Goal: Book appointment/travel/reservation

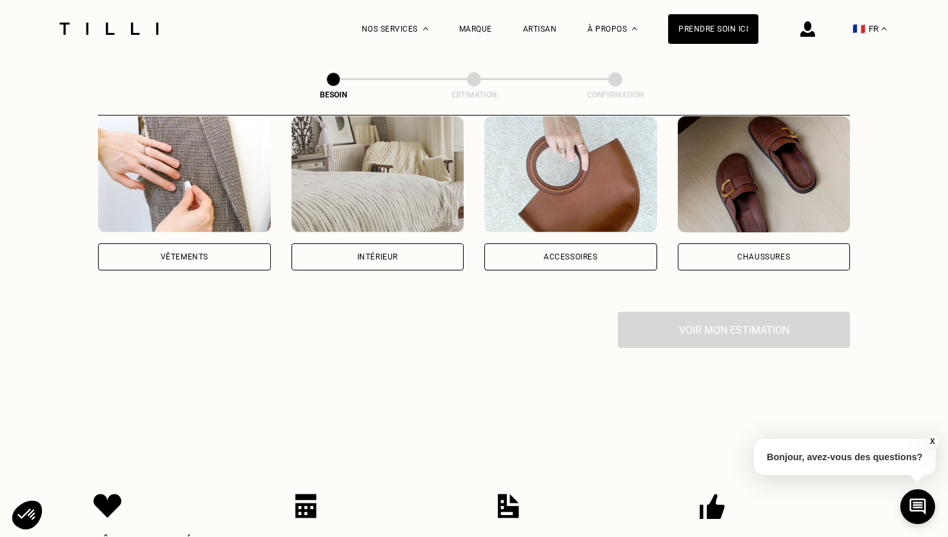
scroll to position [273, 0]
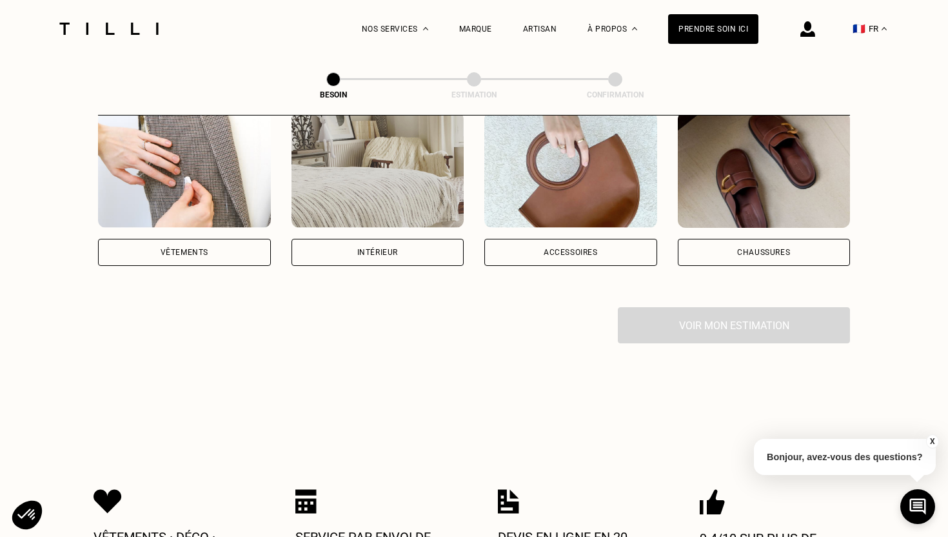
click at [542, 239] on div "Accessoires" at bounding box center [570, 252] width 173 height 27
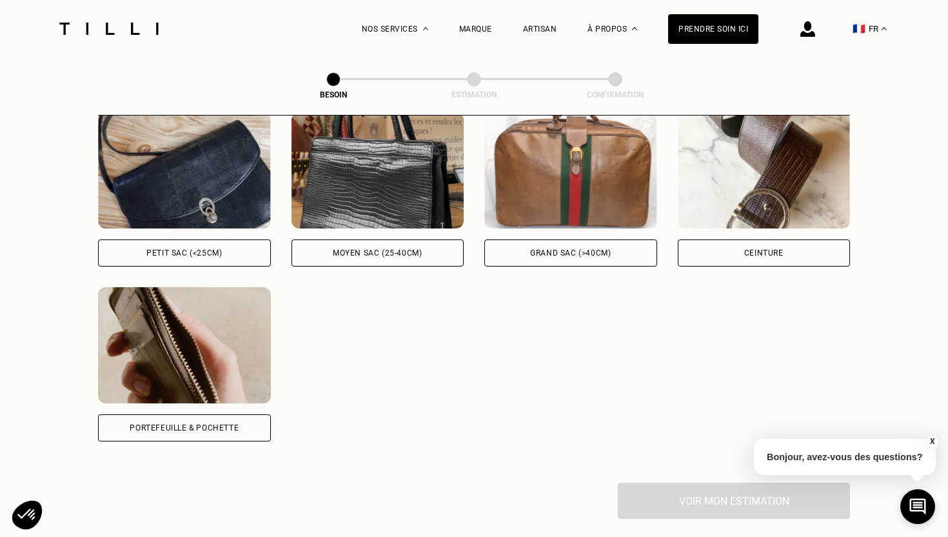
scroll to position [623, 0]
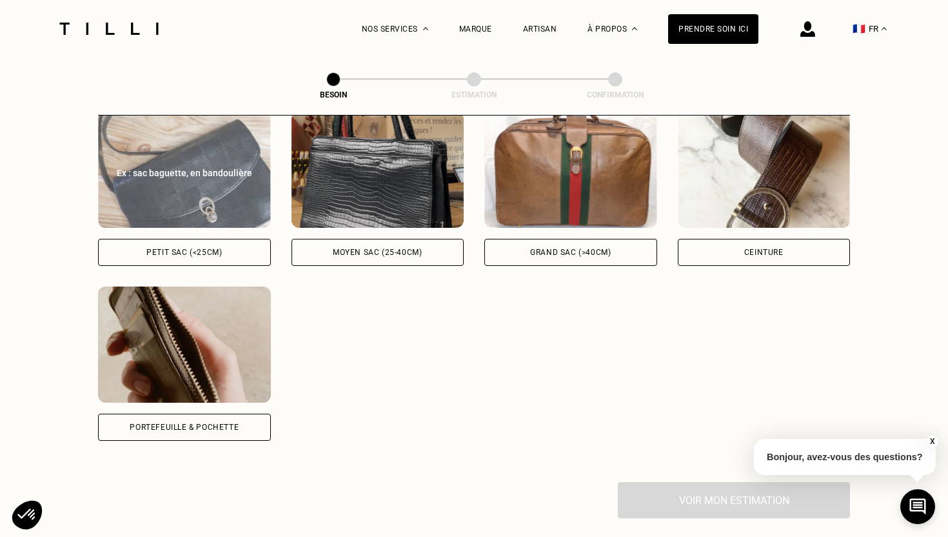
click at [238, 239] on div "Petit sac (<25cm)" at bounding box center [184, 252] width 173 height 27
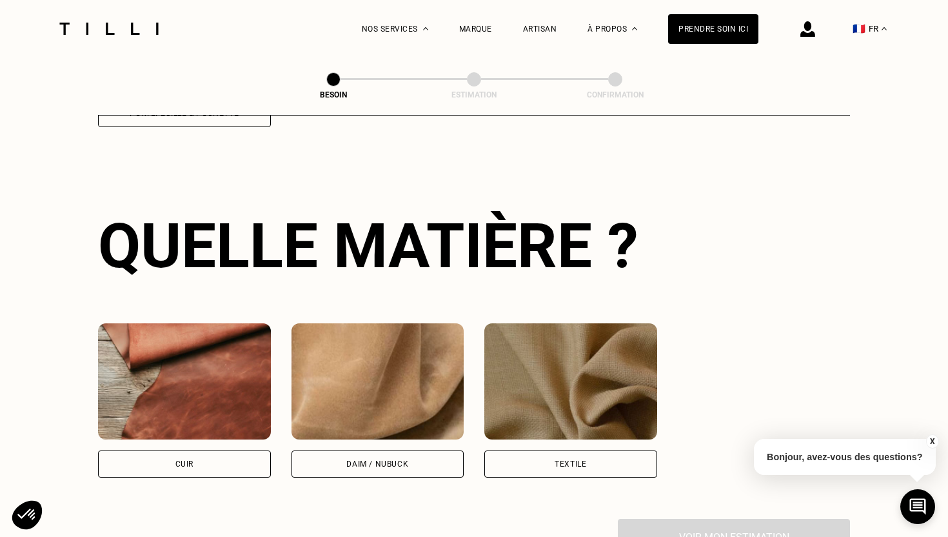
scroll to position [945, 0]
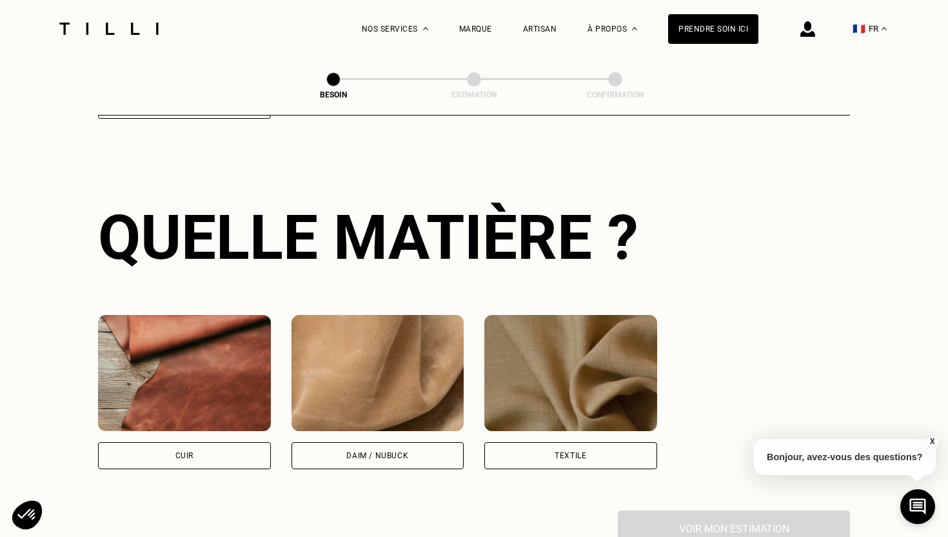
click at [216, 444] on div "Cuir" at bounding box center [184, 455] width 173 height 27
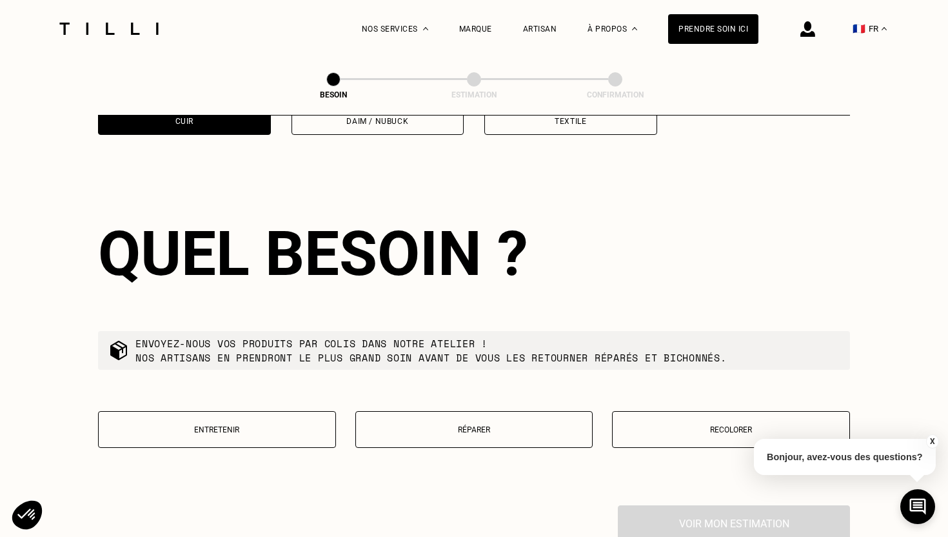
scroll to position [1296, 0]
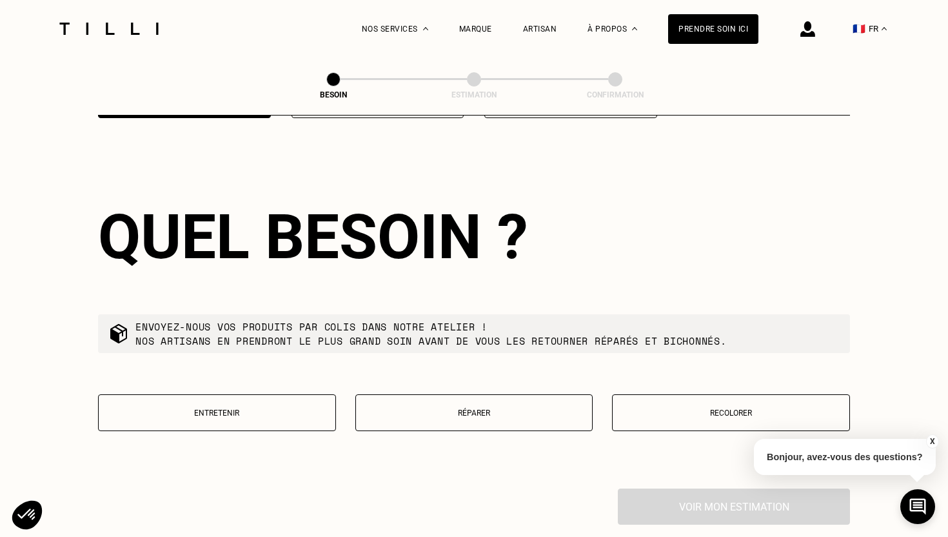
click at [437, 408] on p "Réparer" at bounding box center [475, 412] width 224 height 9
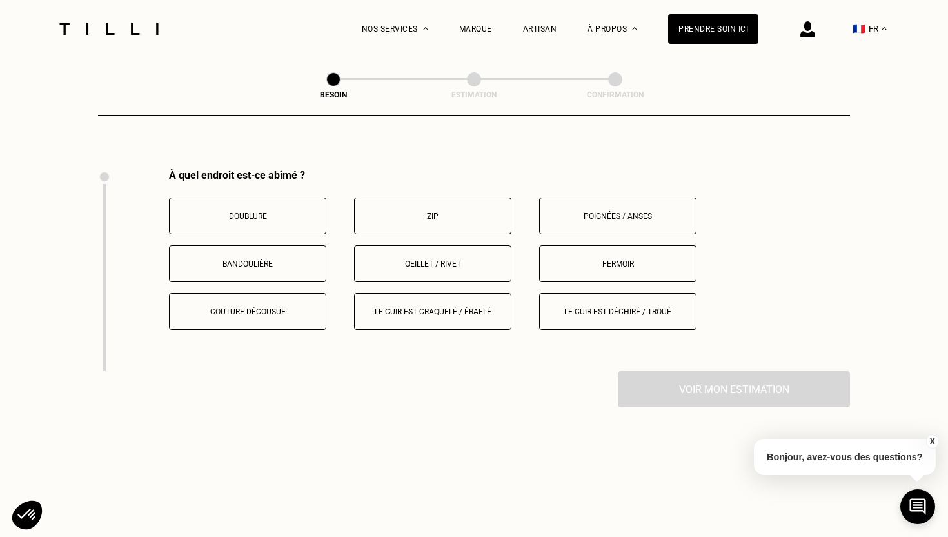
scroll to position [1625, 0]
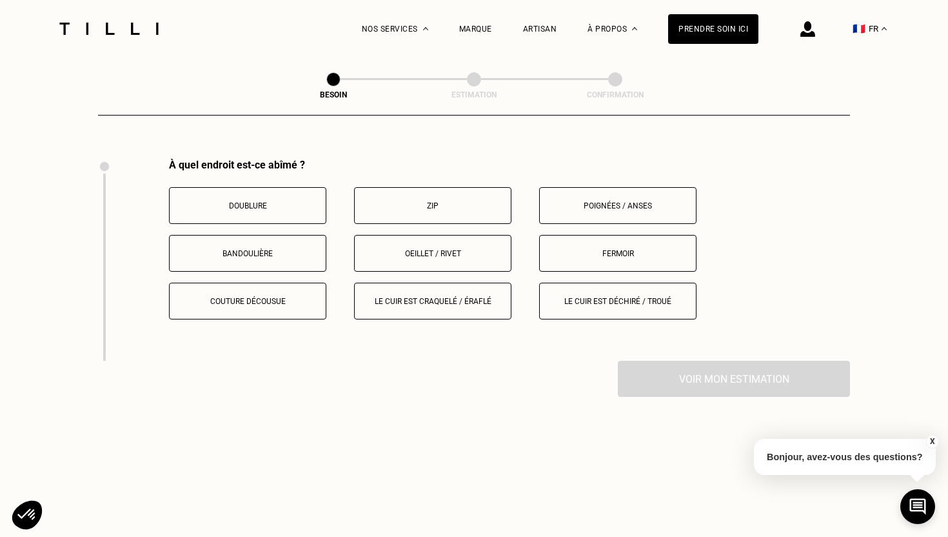
click at [599, 187] on button "Poignées / anses" at bounding box center [617, 205] width 157 height 37
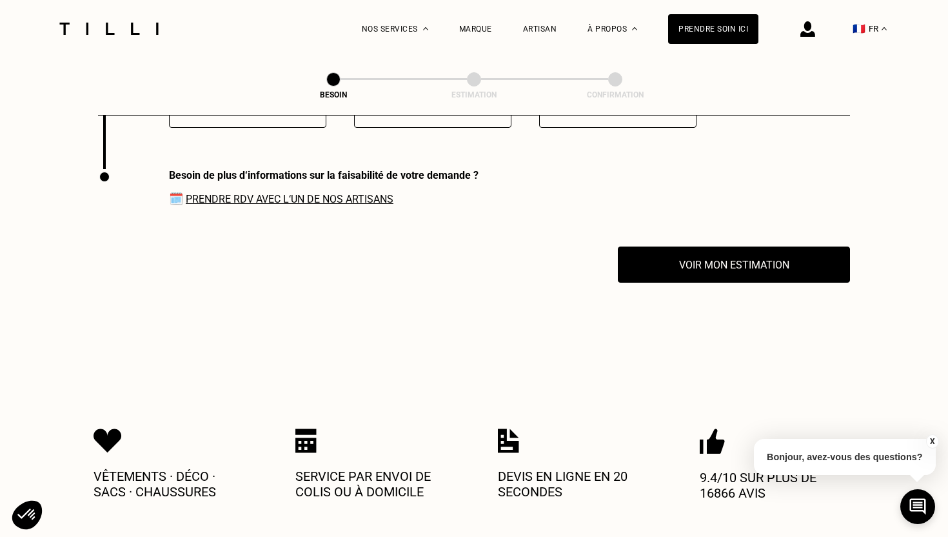
scroll to position [1827, 0]
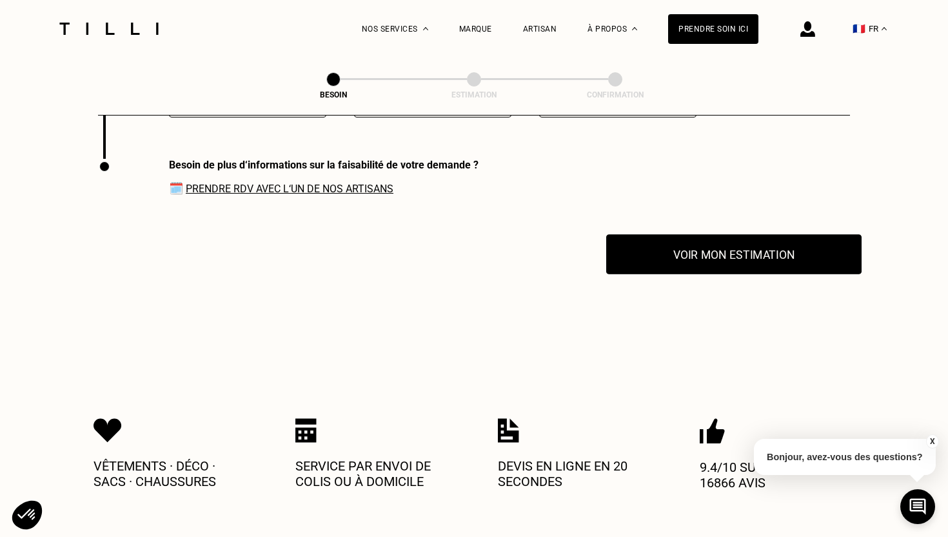
click at [639, 248] on button "Voir mon estimation" at bounding box center [733, 254] width 255 height 40
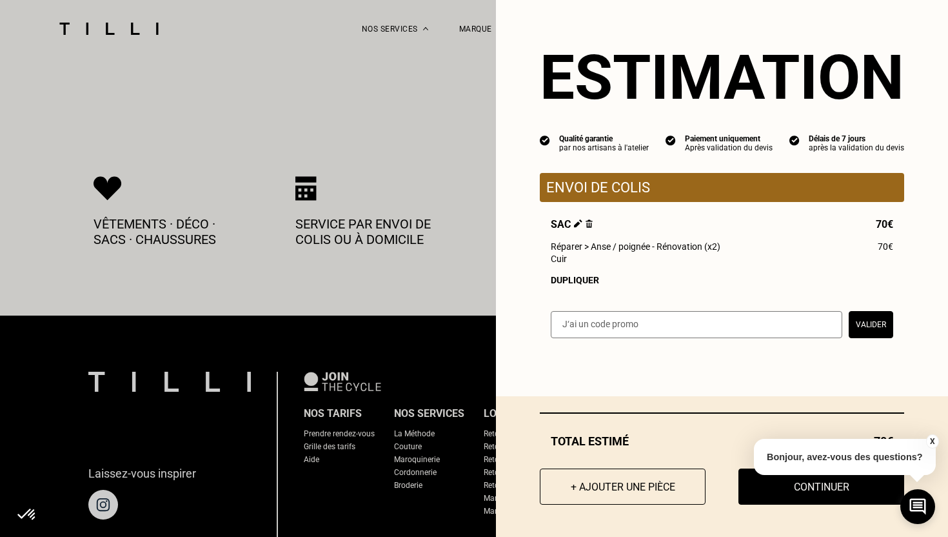
scroll to position [2103, 0]
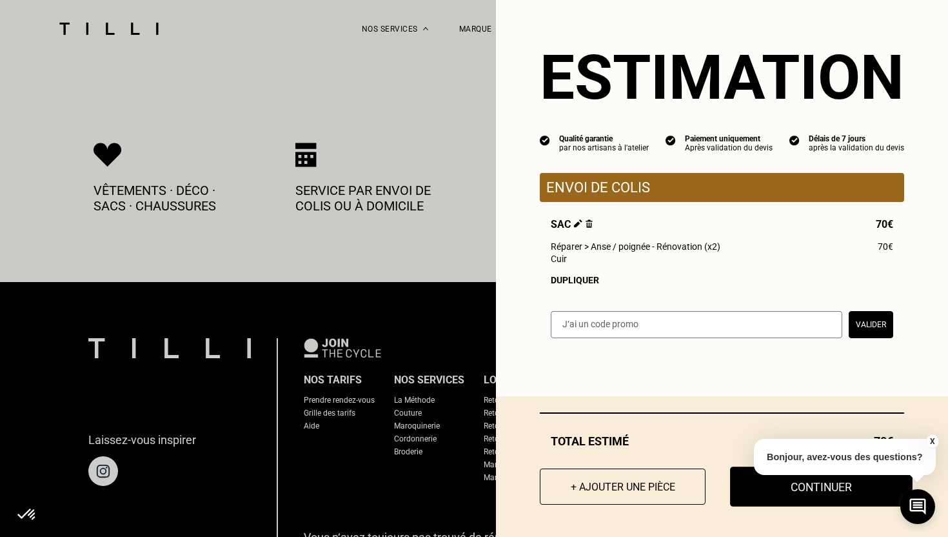
click at [775, 495] on button "Continuer" at bounding box center [821, 486] width 183 height 40
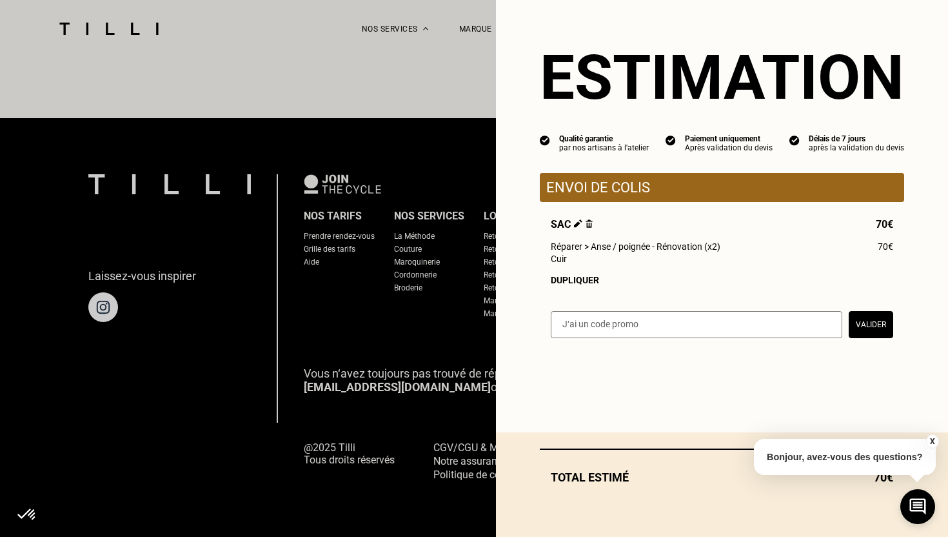
scroll to position [767, 0]
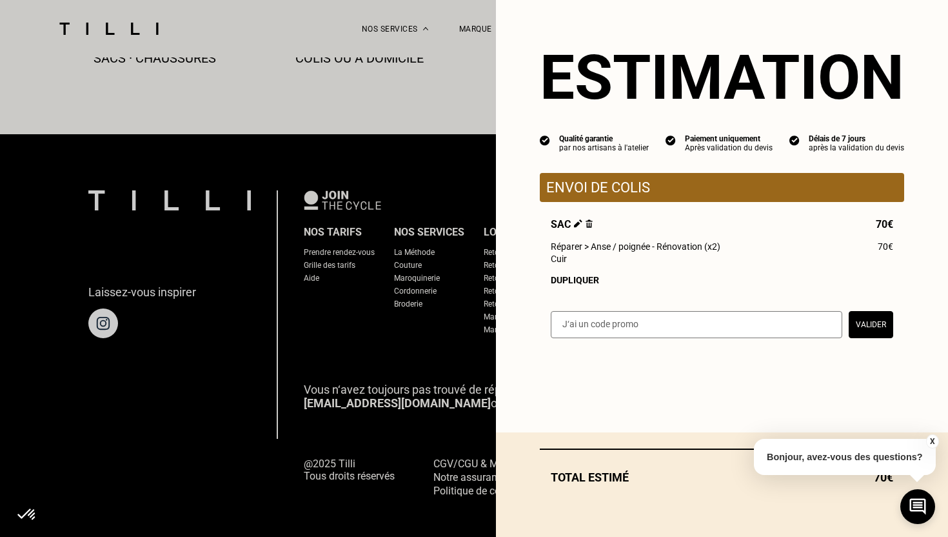
select select "FR"
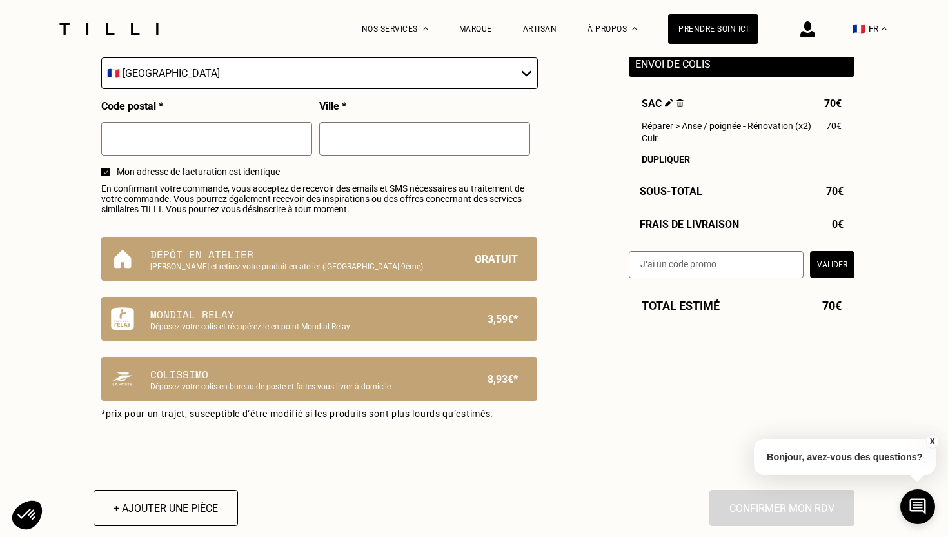
scroll to position [733, 0]
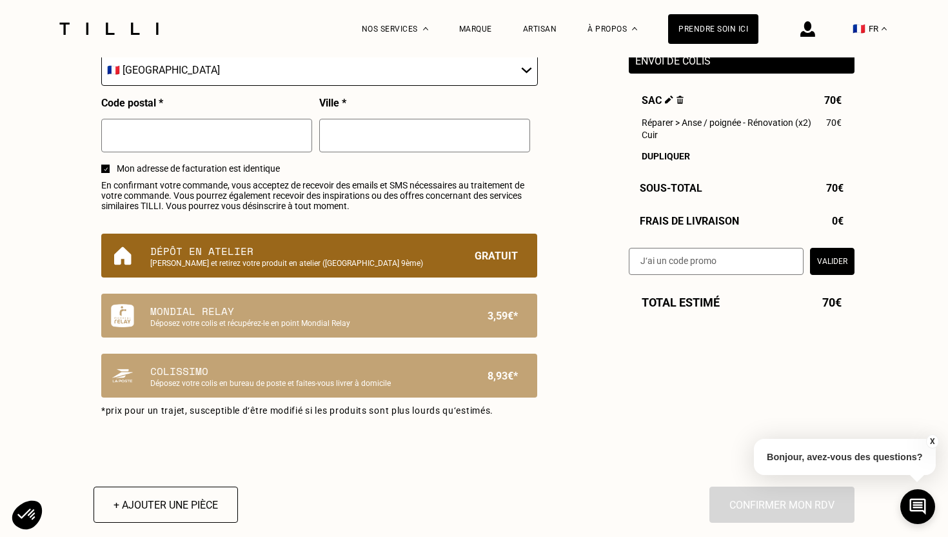
click at [243, 253] on p "Dépôt en atelier" at bounding box center [297, 250] width 294 height 15
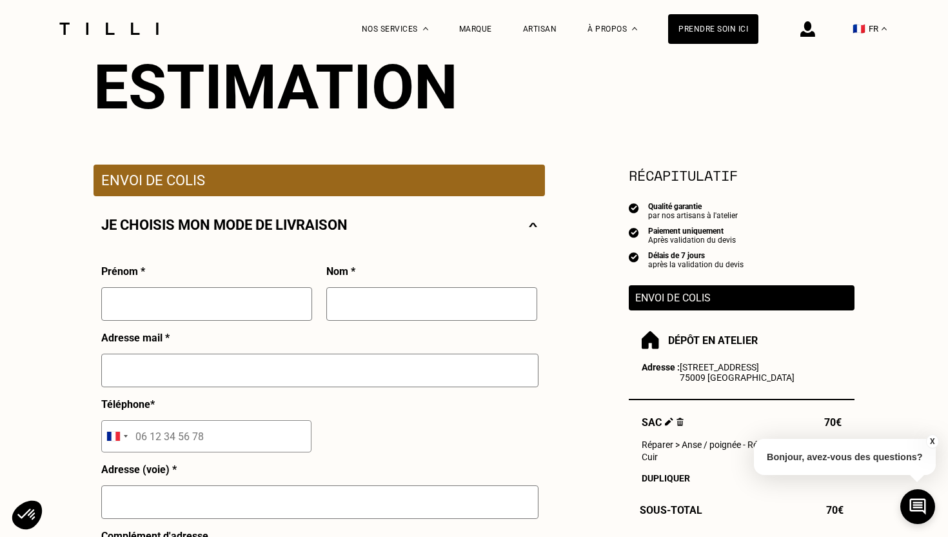
scroll to position [0, 0]
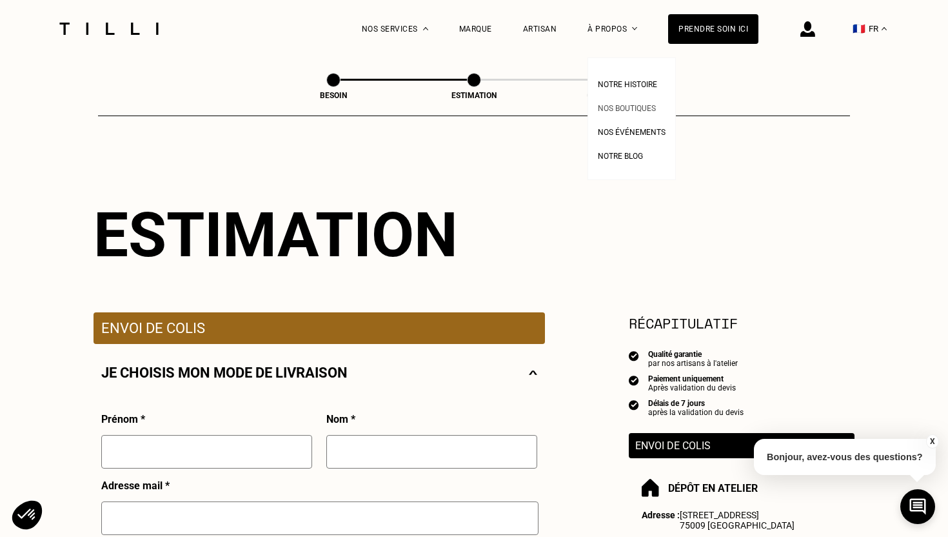
click at [613, 109] on span "Nos boutiques" at bounding box center [627, 108] width 58 height 9
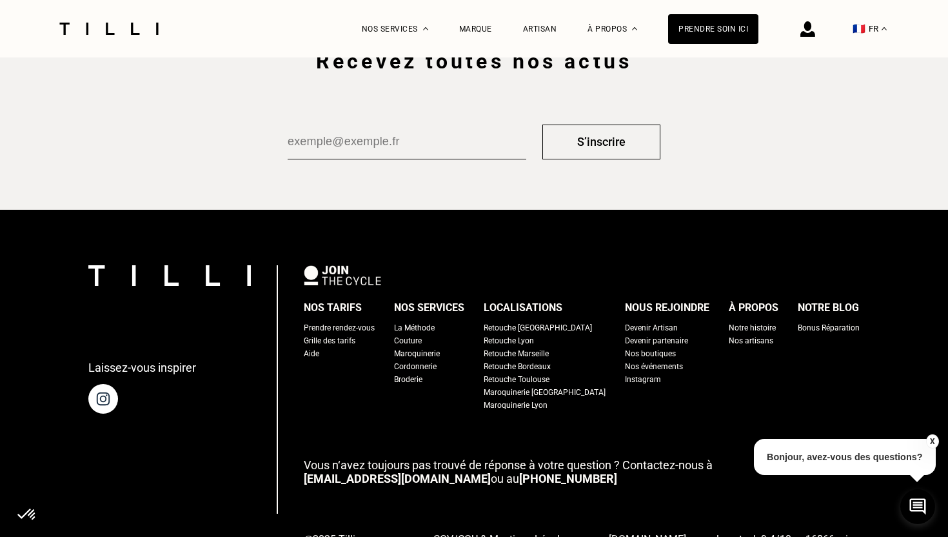
scroll to position [2236, 0]
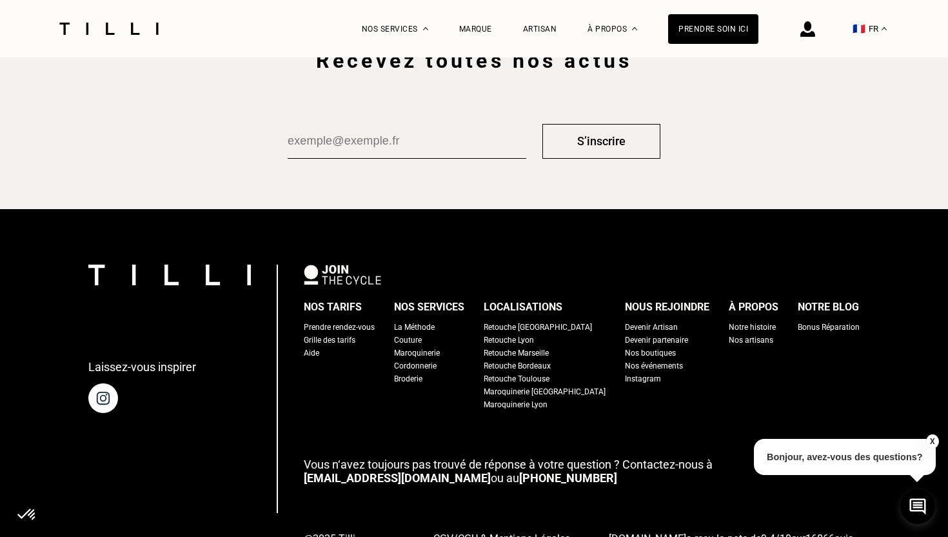
click at [339, 326] on div "Prendre rendez-vous" at bounding box center [339, 327] width 71 height 13
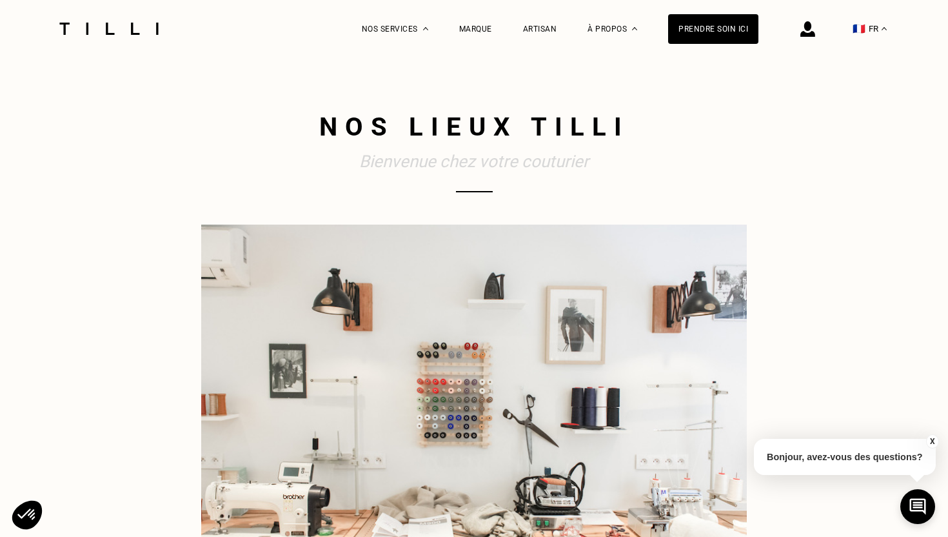
select select "FR"
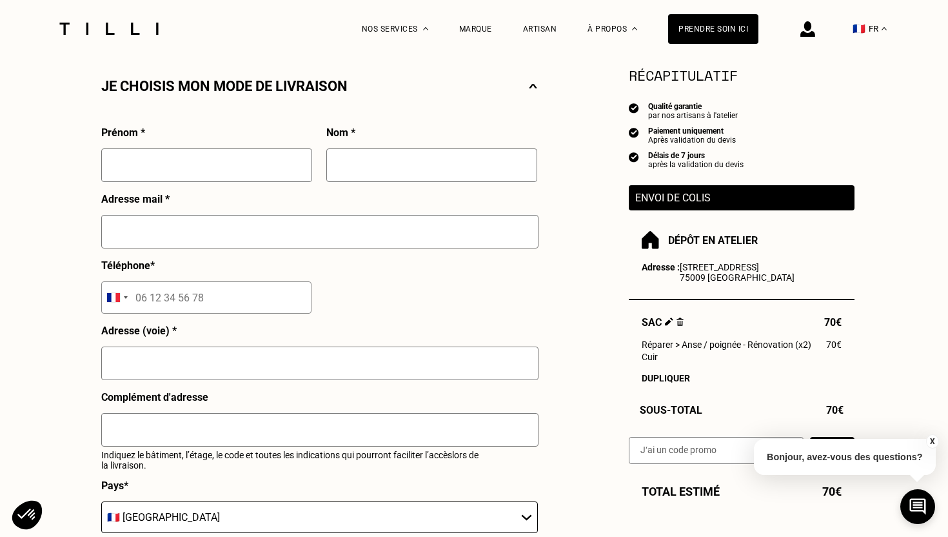
scroll to position [269, 0]
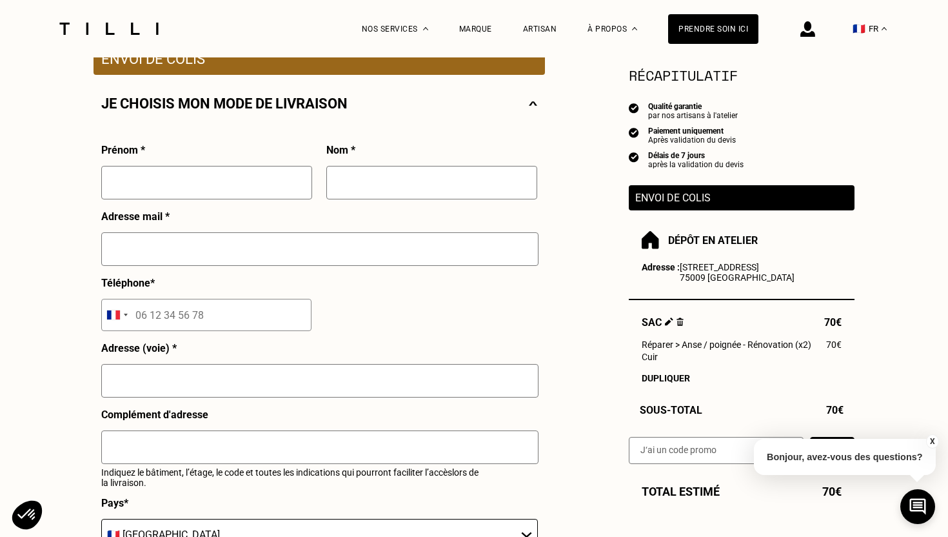
click at [155, 173] on input "text" at bounding box center [206, 183] width 211 height 34
type input "Ines"
type input "Rivoallan"
type input "[EMAIL_ADDRESS][DOMAIN_NAME]"
type input "06 79 56 19 44"
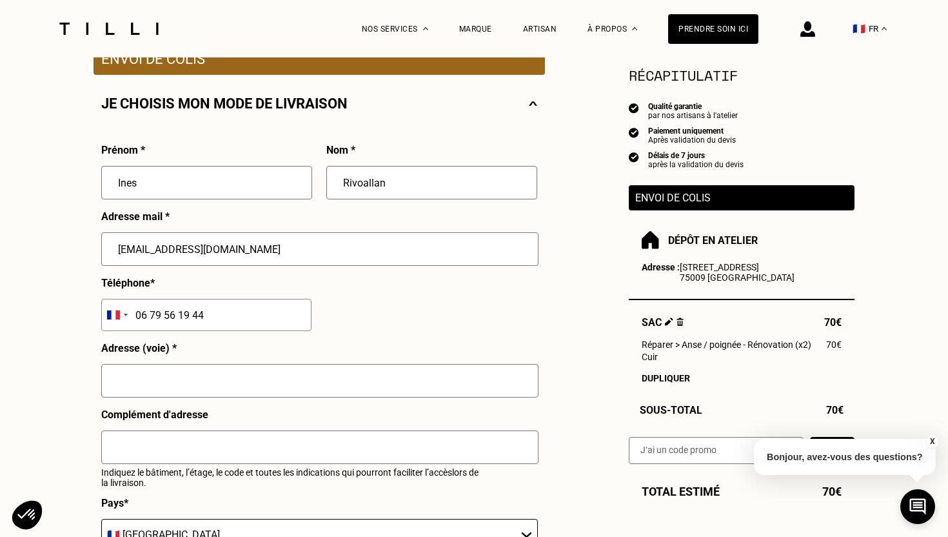
type input "3 Terrasse Valmy"
type input "92800"
type input "Puteaux"
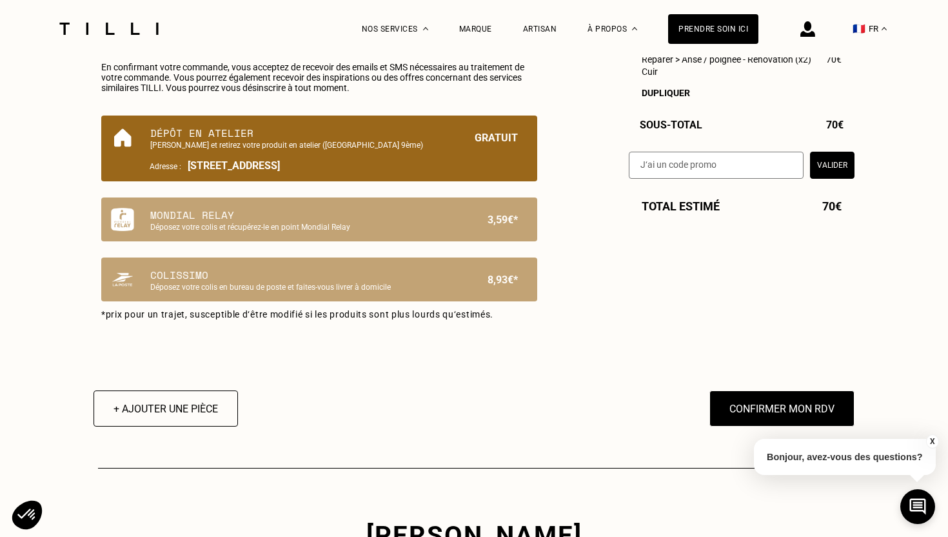
scroll to position [854, 0]
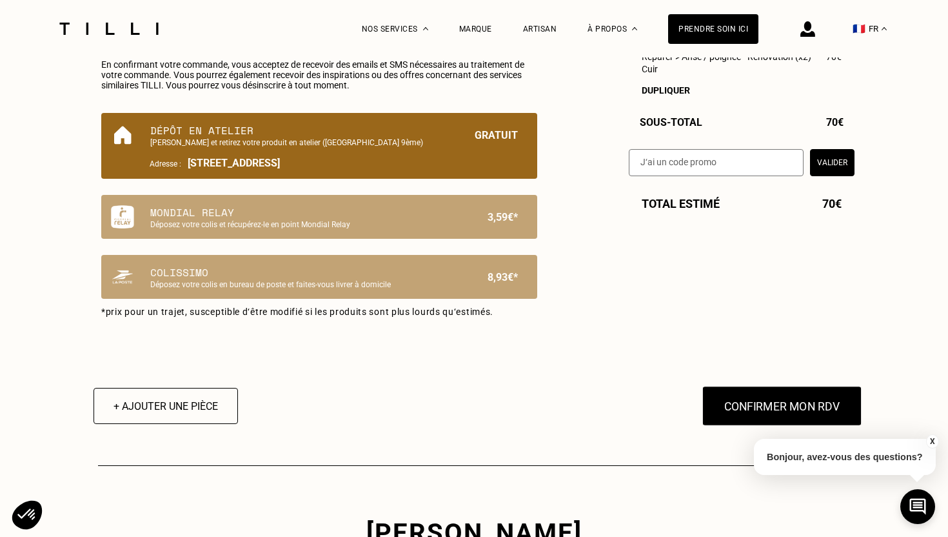
click at [743, 410] on button "Confirmer mon RDV" at bounding box center [782, 406] width 160 height 40
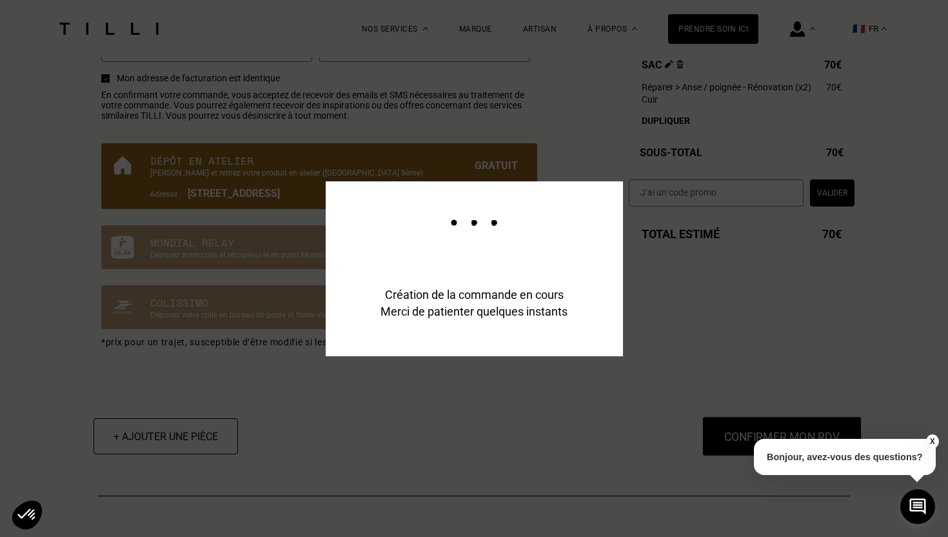
scroll to position [0, 0]
